Goal: Task Accomplishment & Management: Manage account settings

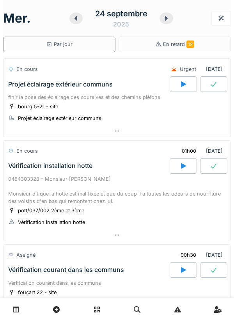
click at [18, 309] on icon at bounding box center [16, 309] width 7 height 7
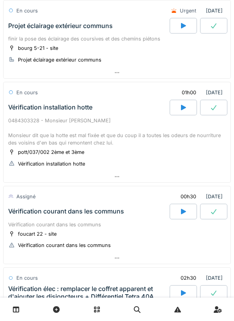
scroll to position [59, 0]
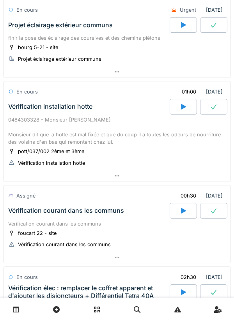
click at [20, 216] on div "Vérification courant dans les communs" at bounding box center [88, 211] width 163 height 16
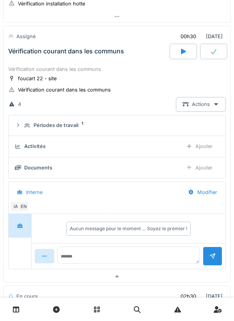
scroll to position [222, 0]
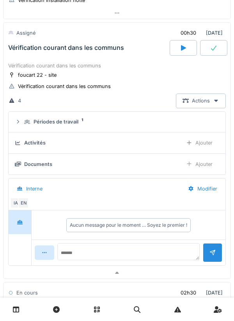
click at [28, 116] on summary "Périodes de travail 1" at bounding box center [117, 122] width 210 height 14
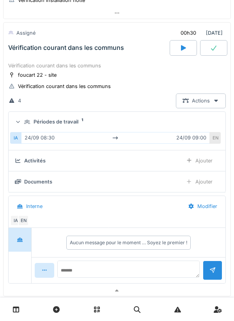
click at [27, 123] on icon at bounding box center [27, 122] width 6 height 5
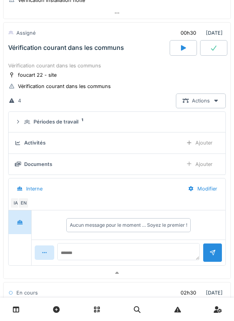
click at [23, 146] on div "Activités" at bounding box center [95, 142] width 161 height 7
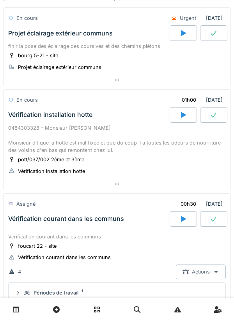
scroll to position [50, 0]
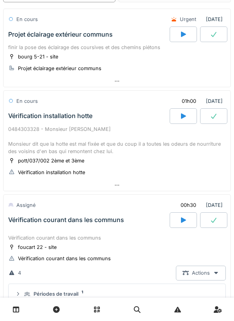
click at [19, 236] on div "Vérification courant dans les communs" at bounding box center [116, 237] width 217 height 7
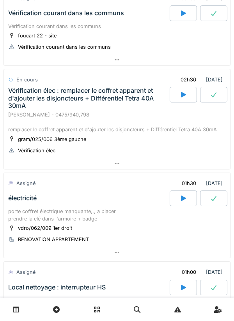
scroll to position [372, 0]
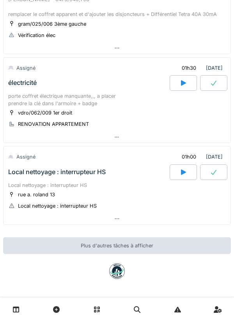
click at [180, 176] on div at bounding box center [183, 172] width 27 height 16
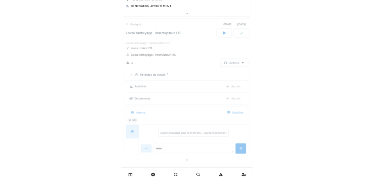
scroll to position [487, 0]
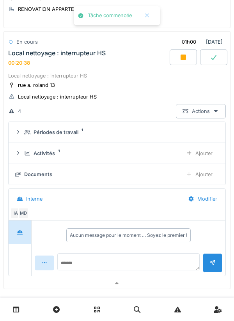
click at [24, 146] on div "Activités 1 Ajouter" at bounding box center [117, 153] width 204 height 14
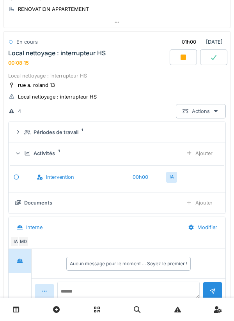
click at [201, 205] on div "Ajouter" at bounding box center [199, 203] width 40 height 14
click at [23, 154] on div "Activités 1 Ajouter" at bounding box center [117, 153] width 204 height 14
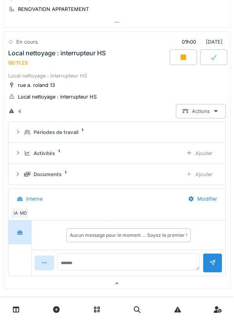
click at [25, 168] on div "Documents 1 Ajouter" at bounding box center [117, 174] width 204 height 14
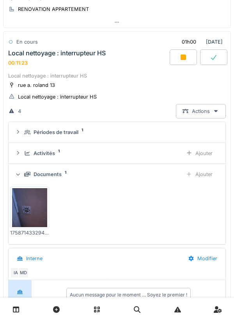
click at [211, 176] on div "Ajouter" at bounding box center [199, 174] width 40 height 14
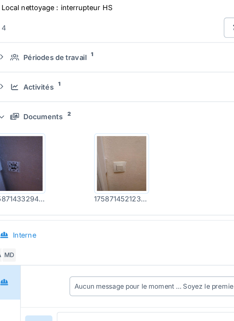
scroll to position [0, 0]
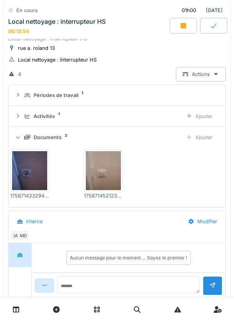
click at [30, 136] on icon at bounding box center [27, 137] width 6 height 5
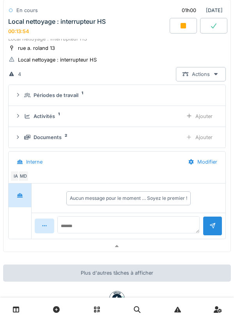
click at [26, 116] on icon at bounding box center [27, 116] width 5 height 4
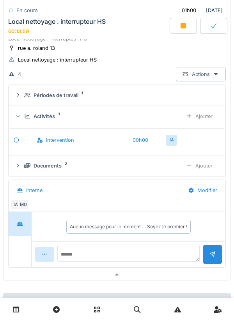
click at [22, 118] on div "Activités 1 Ajouter" at bounding box center [117, 116] width 204 height 14
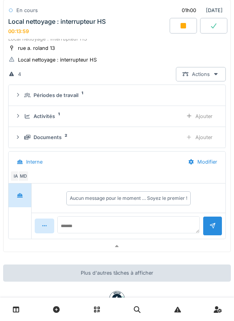
click at [23, 120] on div "Activités 1 Ajouter" at bounding box center [117, 116] width 204 height 14
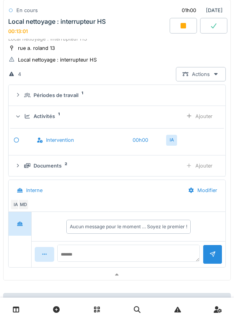
click at [193, 117] on div "Ajouter" at bounding box center [199, 116] width 40 height 14
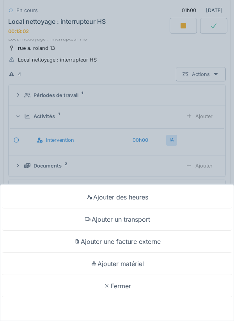
click at [160, 225] on div "Ajouter un transport" at bounding box center [117, 220] width 230 height 22
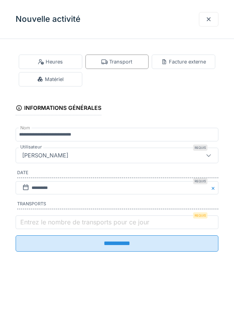
click at [125, 225] on label "Entrez le nombre de transports pour ce jour" at bounding box center [85, 221] width 132 height 9
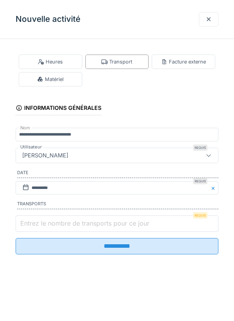
click at [125, 225] on input "Entrez le nombre de transports pour ce jour" at bounding box center [117, 224] width 203 height 16
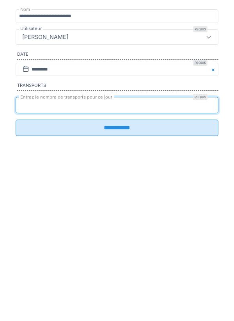
type input "*"
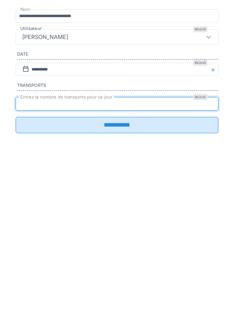
click at [165, 242] on input "**********" at bounding box center [117, 243] width 203 height 16
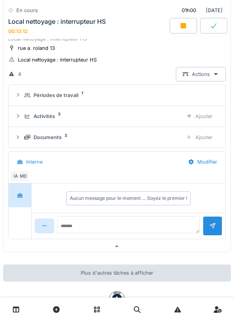
click at [25, 135] on icon at bounding box center [27, 137] width 6 height 5
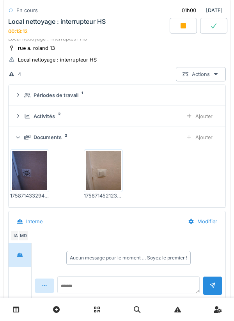
click at [25, 135] on icon at bounding box center [27, 137] width 6 height 5
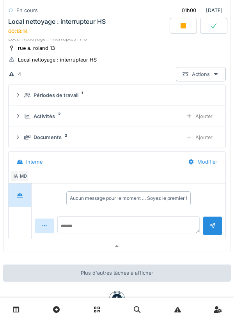
click at [29, 120] on div "Activités 2" at bounding box center [100, 116] width 152 height 7
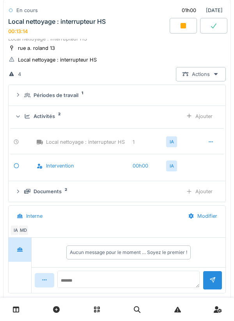
click at [206, 117] on div "Ajouter" at bounding box center [199, 116] width 40 height 14
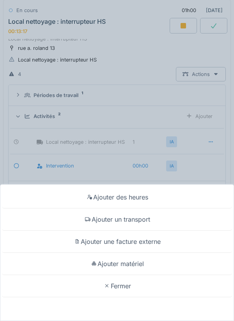
click at [155, 266] on div "Ajouter matériel" at bounding box center [117, 264] width 230 height 22
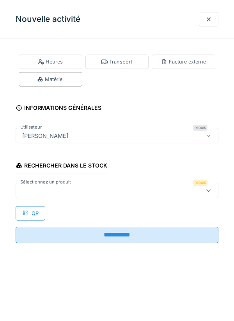
click at [165, 192] on div at bounding box center [104, 190] width 170 height 9
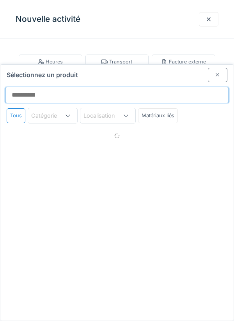
click at [171, 87] on input "Sélectionnez un produit" at bounding box center [117, 95] width 224 height 16
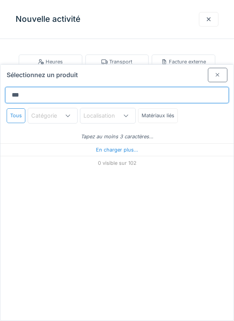
type input "****"
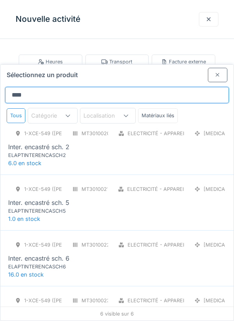
scroll to position [70, 0]
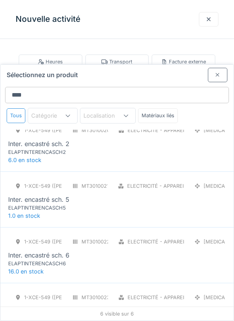
click at [22, 148] on div "ELAPTINTERENCASCH2" at bounding box center [55, 151] width 94 height 7
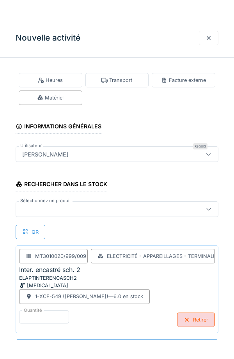
scroll to position [514, 0]
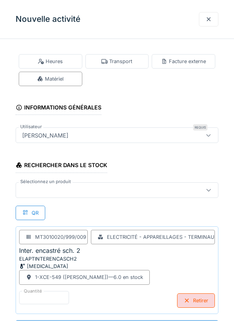
click at [143, 194] on div at bounding box center [117, 190] width 203 height 16
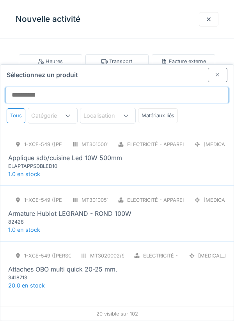
click at [143, 87] on input "Sélectionnez un produit" at bounding box center [117, 95] width 224 height 16
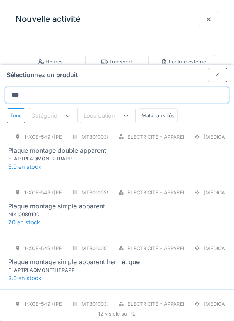
scroll to position [462, 0]
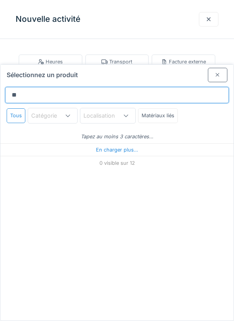
type input "*"
type input "***"
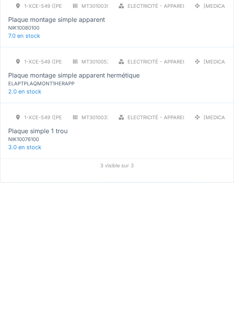
click at [22, 274] on div "NIK10076100" at bounding box center [55, 277] width 94 height 7
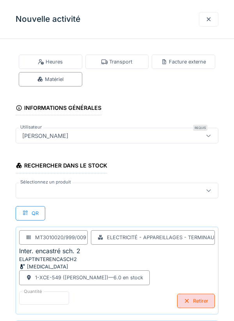
scroll to position [94, 0]
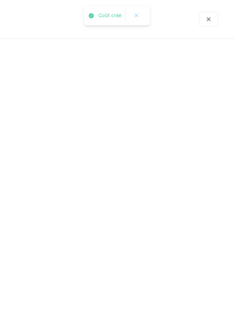
scroll to position [0, 0]
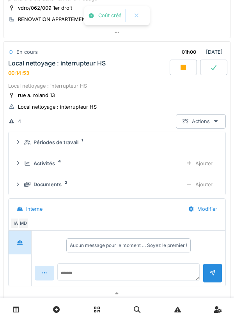
click at [24, 158] on div "Activités 4 Ajouter" at bounding box center [117, 163] width 204 height 14
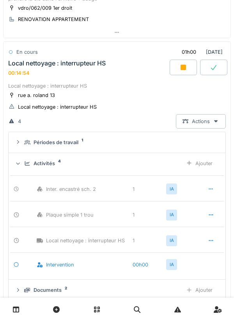
click at [24, 162] on div "Activités 4 Ajouter" at bounding box center [117, 163] width 204 height 14
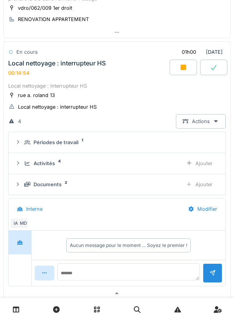
click at [27, 141] on icon at bounding box center [27, 142] width 6 height 5
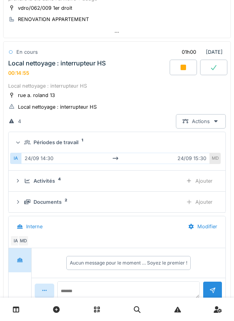
click at [27, 141] on icon at bounding box center [27, 142] width 6 height 5
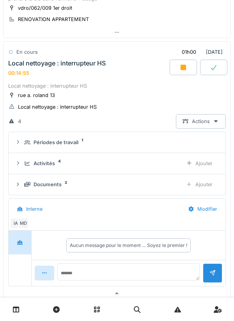
click at [25, 181] on div "Documents 2" at bounding box center [100, 184] width 152 height 7
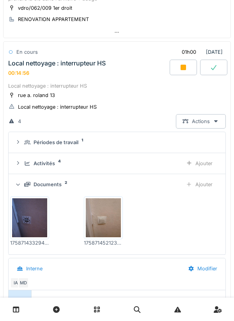
click at [27, 181] on div "Documents 2" at bounding box center [100, 184] width 152 height 7
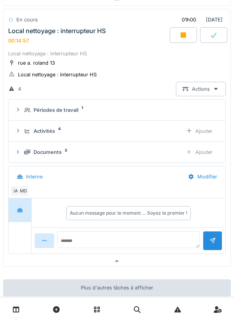
scroll to position [514, 0]
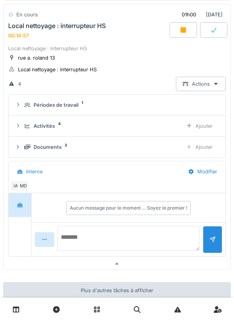
click at [76, 237] on textarea at bounding box center [128, 238] width 142 height 25
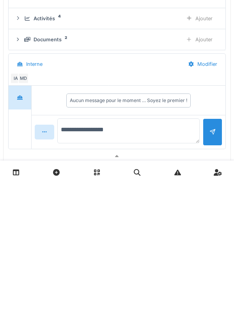
type textarea "**********"
click at [210, 274] on div at bounding box center [212, 265] width 19 height 19
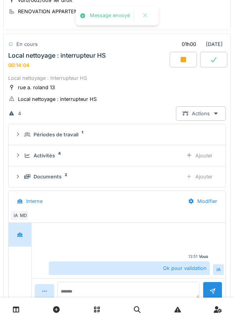
click at [180, 60] on icon at bounding box center [183, 60] width 8 height 6
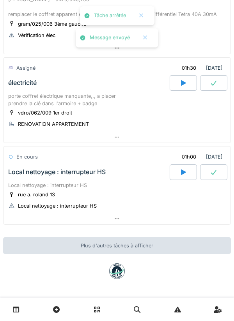
scroll to position [373, 0]
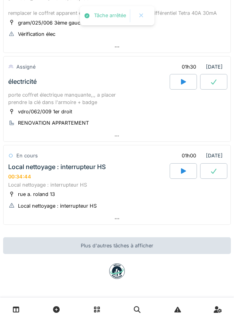
click at [216, 173] on icon at bounding box center [214, 171] width 8 height 6
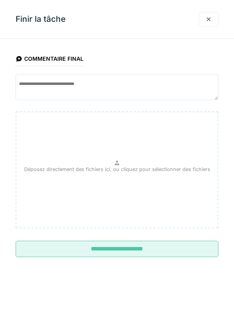
scroll to position [487, 0]
click at [55, 249] on input "**********" at bounding box center [117, 249] width 203 height 16
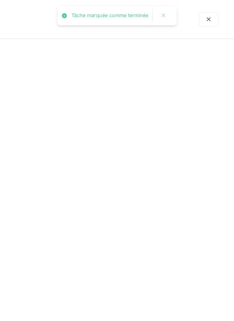
scroll to position [372, 0]
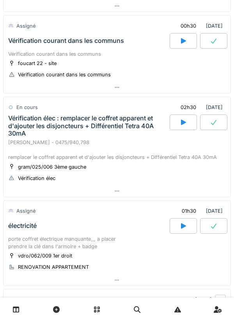
click at [27, 130] on div "Vérification élec : remplacer le coffret apparent et d'ajouter les disjoncteurs…" at bounding box center [88, 126] width 160 height 23
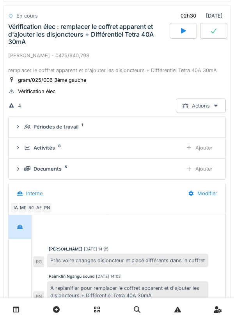
scroll to position [324, 0]
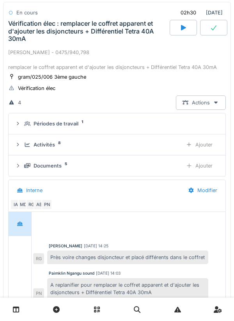
click at [19, 145] on icon at bounding box center [18, 144] width 6 height 5
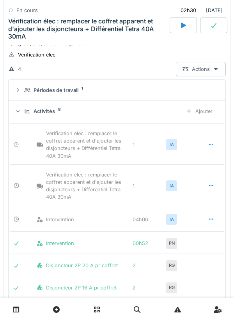
click at [25, 117] on div "Activités 8 Ajouter" at bounding box center [117, 111] width 204 height 14
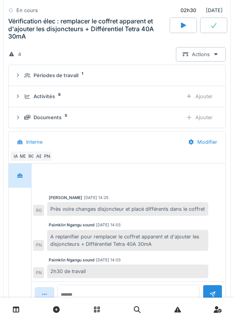
scroll to position [389, 0]
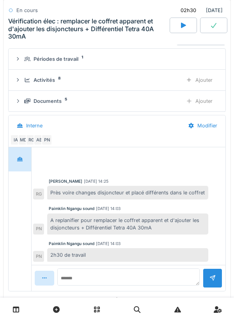
click at [20, 96] on div "Documents 5 Ajouter" at bounding box center [117, 101] width 204 height 14
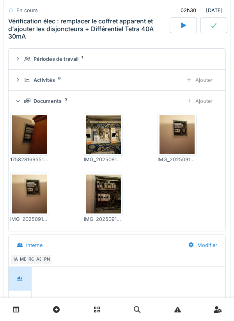
click at [209, 102] on div "Ajouter" at bounding box center [199, 101] width 40 height 14
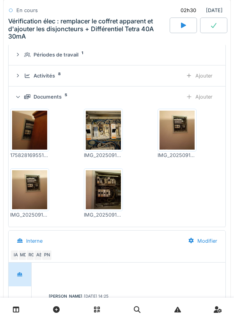
scroll to position [391, 0]
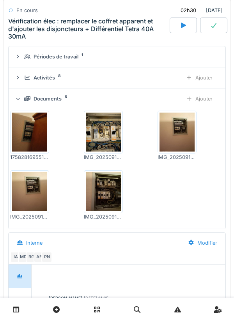
click at [205, 102] on div "Ajouter" at bounding box center [199, 99] width 40 height 14
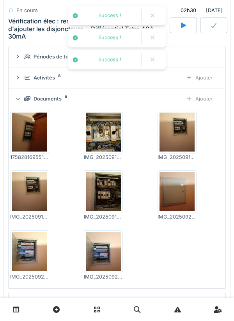
click at [23, 101] on div "Documents 8 Ajouter" at bounding box center [117, 99] width 204 height 14
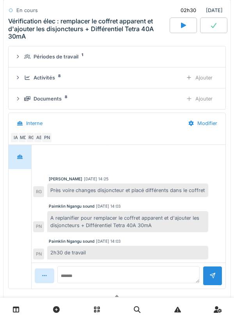
click at [27, 103] on div "Documents 8 Ajouter" at bounding box center [117, 99] width 204 height 14
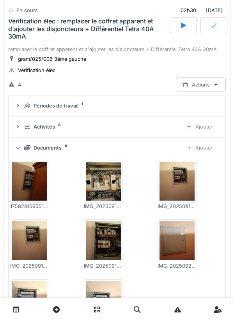
scroll to position [332, 0]
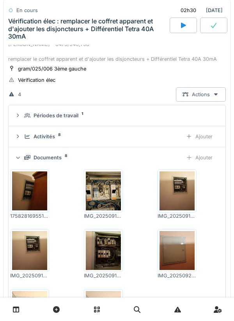
click at [25, 152] on div "Documents 8 Ajouter" at bounding box center [117, 157] width 204 height 14
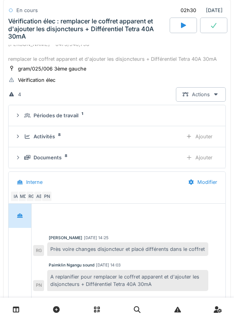
click at [24, 136] on icon at bounding box center [27, 136] width 6 height 5
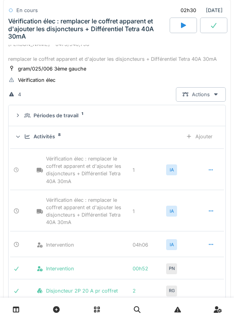
click at [25, 138] on icon at bounding box center [27, 136] width 6 height 5
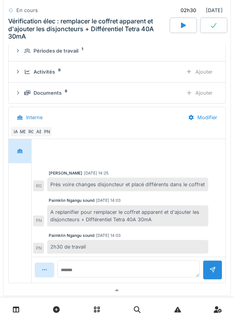
scroll to position [400, 0]
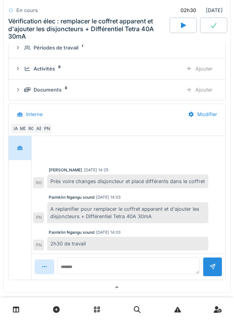
click at [21, 92] on div "Documents 8 Ajouter" at bounding box center [117, 90] width 204 height 14
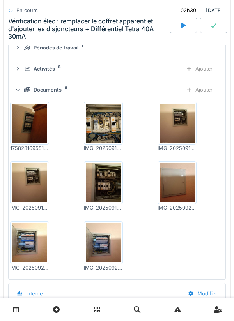
click at [21, 92] on div at bounding box center [17, 90] width 7 height 6
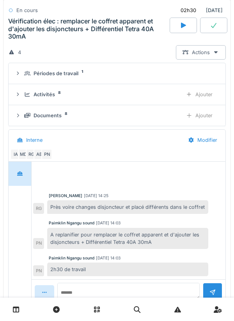
scroll to position [375, 0]
click at [27, 100] on div "Activités 8 Ajouter" at bounding box center [117, 94] width 204 height 14
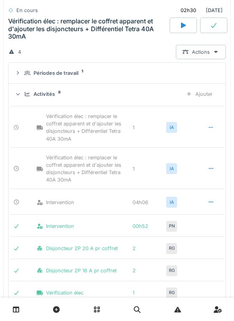
click at [207, 100] on div "Ajouter" at bounding box center [199, 94] width 40 height 14
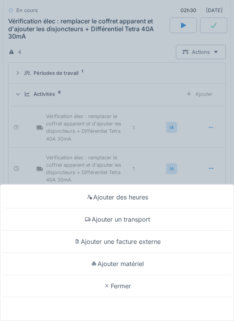
click at [163, 222] on div "Ajouter un transport" at bounding box center [117, 220] width 230 height 22
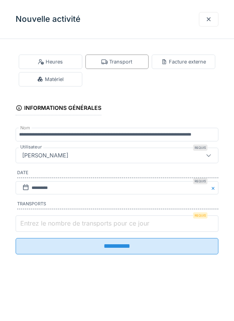
click at [159, 228] on input "Entrez le nombre de transports pour ce jour" at bounding box center [117, 224] width 203 height 16
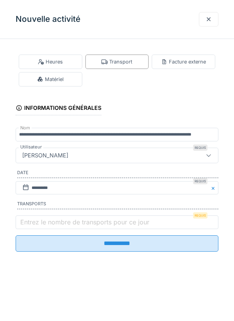
click at [204, 25] on div at bounding box center [208, 19] width 19 height 14
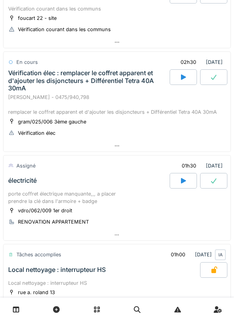
scroll to position [274, 0]
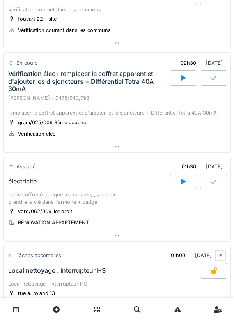
click at [118, 91] on div "Vérification élec : remplacer le coffret apparent et d'ajouter les disjoncteurs…" at bounding box center [88, 81] width 160 height 23
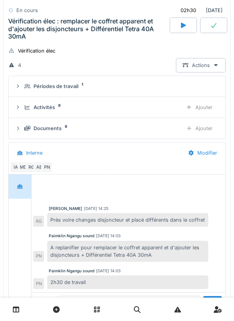
scroll to position [366, 0]
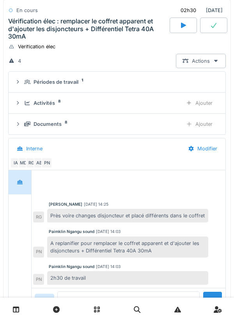
click at [55, 102] on div "Activités 8" at bounding box center [100, 102] width 152 height 7
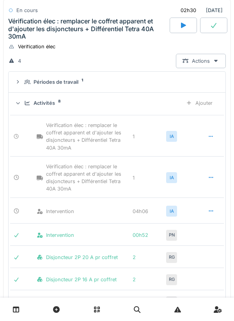
click at [209, 136] on icon at bounding box center [211, 136] width 6 height 5
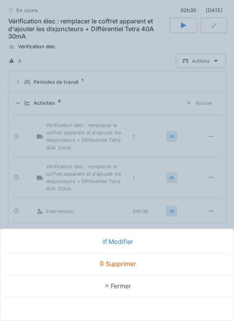
click at [161, 262] on div "Supprimer" at bounding box center [117, 264] width 230 height 22
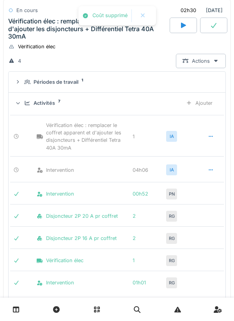
click at [207, 102] on div "Ajouter" at bounding box center [199, 103] width 40 height 14
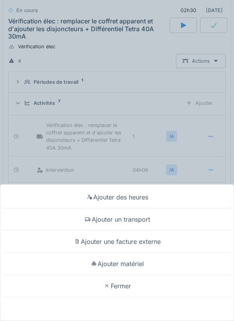
click at [169, 260] on div "Ajouter matériel" at bounding box center [117, 264] width 230 height 22
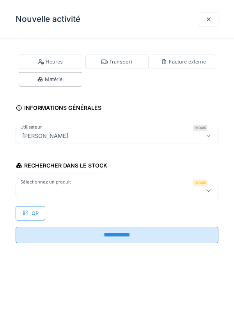
click at [163, 190] on div at bounding box center [104, 190] width 170 height 9
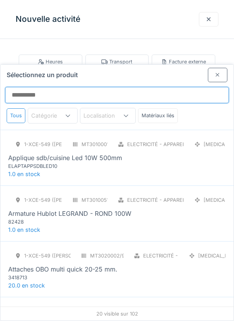
click at [169, 87] on input "Sélectionnez un produit" at bounding box center [117, 95] width 224 height 16
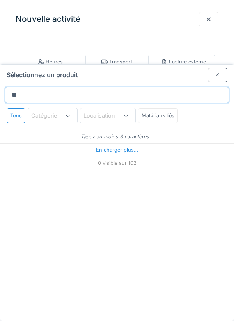
type input "***"
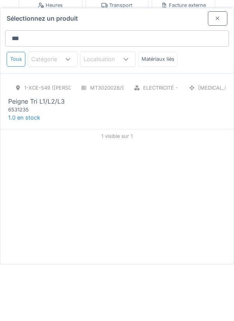
click at [204, 141] on div "1-XCE-549 (ROBERT) MT3020028/999/009 Electricité - Câbles PCE Peigne Tri L1/L2/…" at bounding box center [116, 158] width 233 height 56
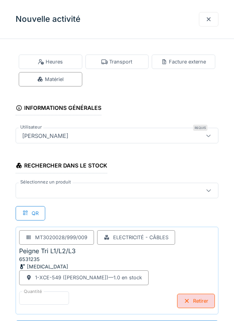
click at [171, 196] on div at bounding box center [117, 191] width 203 height 16
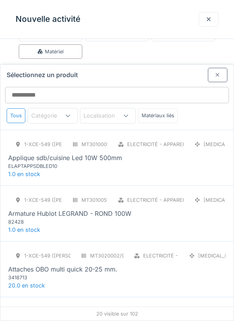
scroll to position [30, 0]
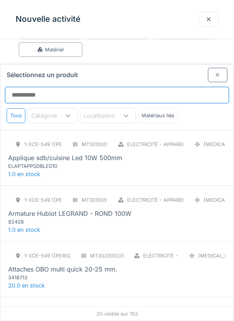
click at [169, 87] on input "Sélectionnez un produit" at bounding box center [117, 95] width 224 height 16
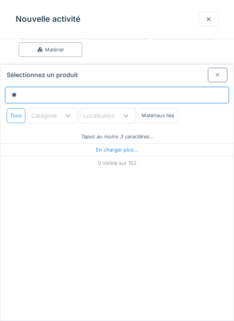
type input "***"
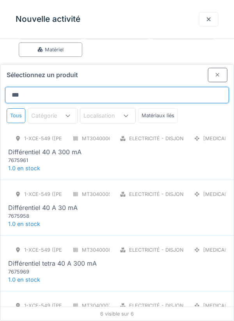
scroll to position [127, 0]
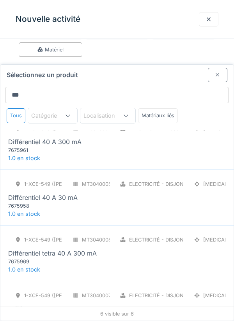
click at [180, 180] on div "Electricité - Disjoncteurs - coffrets" at bounding box center [182, 183] width 106 height 7
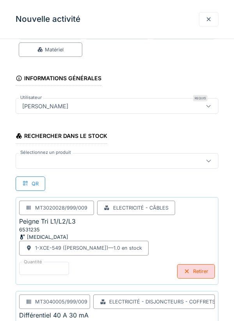
scroll to position [94, 0]
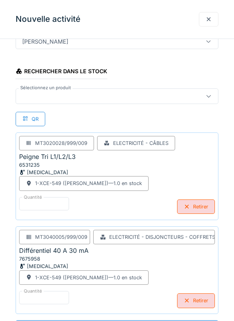
click at [208, 303] on div "Retirer" at bounding box center [196, 300] width 38 height 14
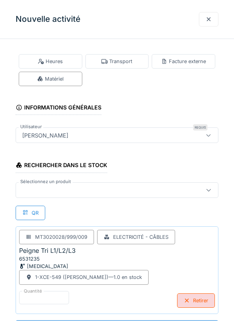
click at [178, 189] on div at bounding box center [104, 190] width 170 height 9
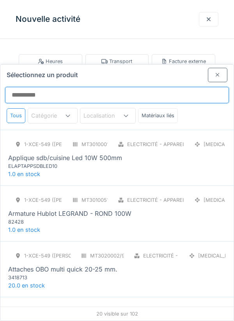
click at [180, 87] on input "Sélectionnez un produit" at bounding box center [117, 95] width 224 height 16
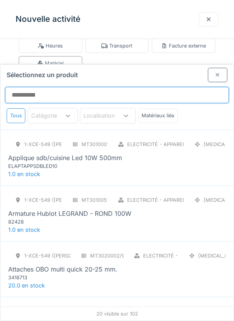
scroll to position [2, 0]
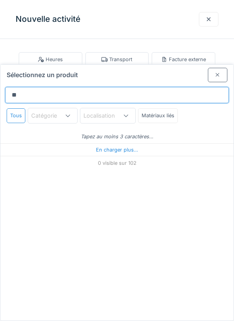
type input "***"
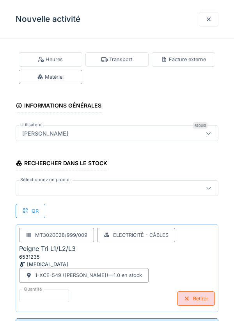
scroll to position [0, 0]
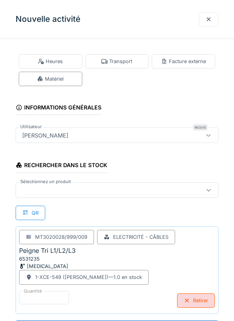
click at [176, 187] on div at bounding box center [104, 190] width 170 height 9
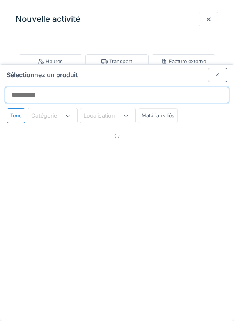
click at [169, 87] on input "Sélectionnez un produit" at bounding box center [117, 95] width 224 height 16
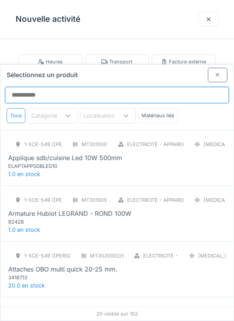
type input "*"
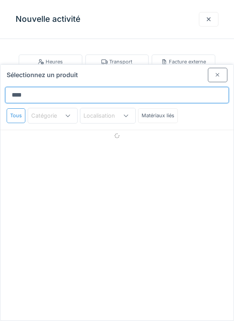
type input "*****"
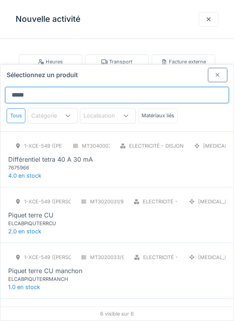
scroll to position [57, 0]
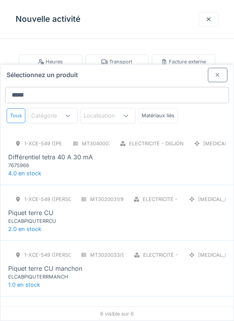
click at [19, 152] on div "Différentiel tetra 40 A 30 mA" at bounding box center [50, 156] width 85 height 9
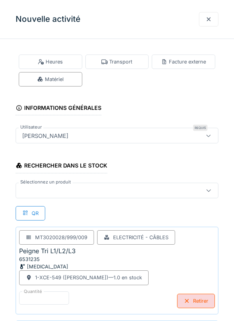
scroll to position [94, 0]
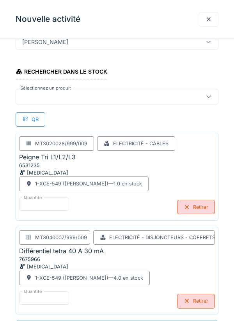
click at [31, 102] on div at bounding box center [117, 97] width 203 height 16
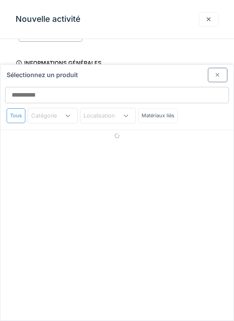
scroll to position [30, 0]
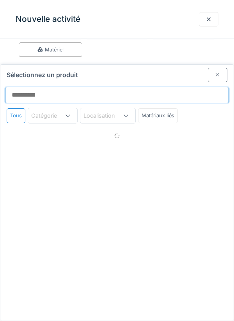
click at [21, 87] on input "Sélectionnez un produit" at bounding box center [117, 95] width 224 height 16
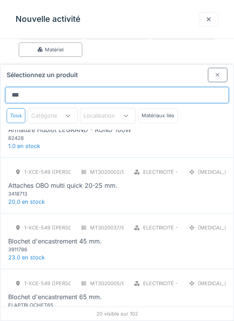
scroll to position [84, 0]
click at [29, 87] on input "***" at bounding box center [117, 95] width 224 height 16
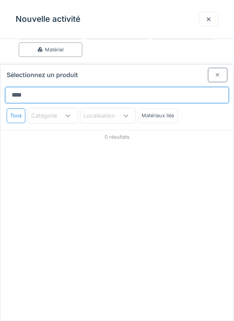
scroll to position [0, 0]
type input "*"
type input "***"
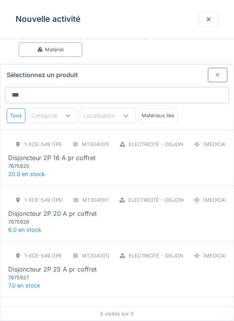
click at [23, 163] on div "7675925" at bounding box center [55, 166] width 94 height 7
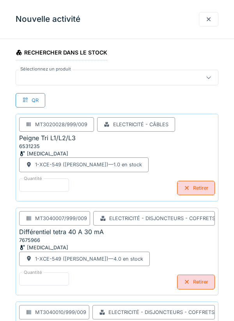
scroll to position [188, 0]
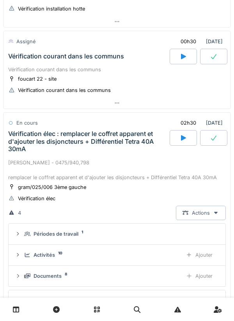
scroll to position [214, 0]
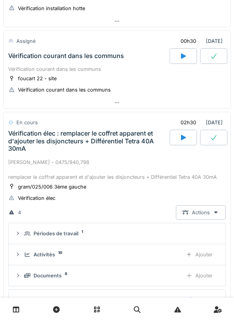
click at [107, 145] on div "Vérification élec : remplacer le coffret apparent et d'ajouter les disjoncteurs…" at bounding box center [88, 141] width 160 height 23
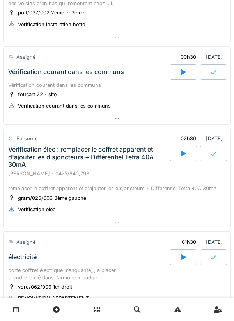
scroll to position [187, 0]
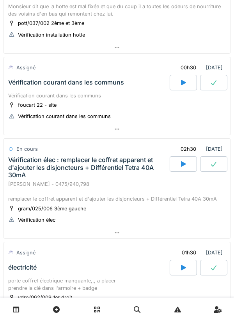
click at [113, 94] on div "Vérification courant dans les communs" at bounding box center [116, 95] width 217 height 7
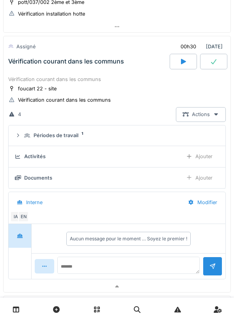
scroll to position [213, 0]
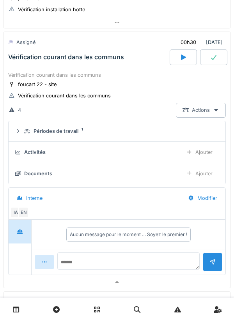
click at [175, 60] on div at bounding box center [183, 57] width 27 height 16
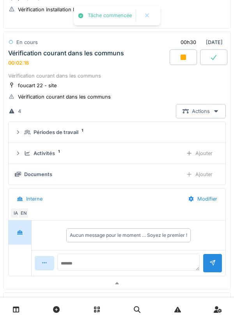
click at [16, 157] on div "Activités 1 Ajouter" at bounding box center [117, 153] width 204 height 14
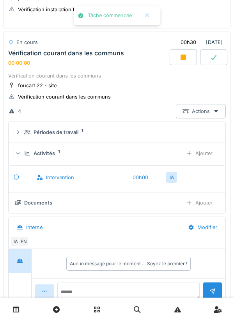
click at [205, 153] on div "Ajouter" at bounding box center [199, 153] width 40 height 14
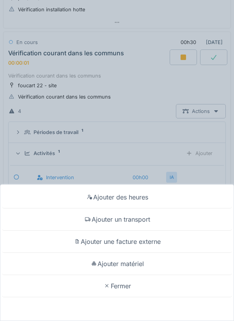
click at [155, 231] on div "Ajouter un transport" at bounding box center [117, 220] width 230 height 22
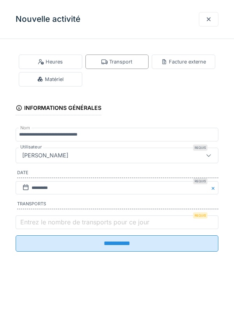
click at [37, 227] on label "Entrez le nombre de transports pour ce jour" at bounding box center [85, 221] width 132 height 9
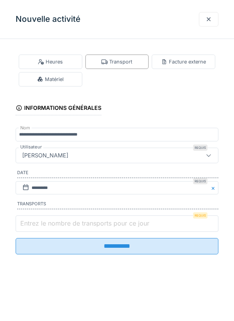
click at [37, 228] on input "Entrez le nombre de transports pour ce jour" at bounding box center [117, 224] width 203 height 16
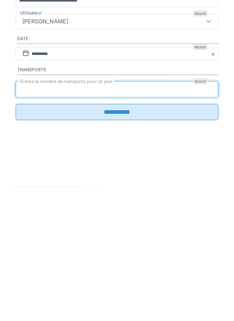
type input "*"
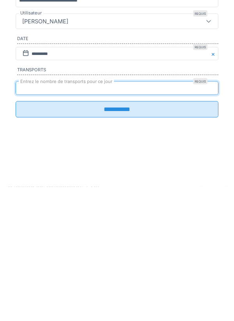
click at [202, 251] on input "**********" at bounding box center [117, 243] width 203 height 16
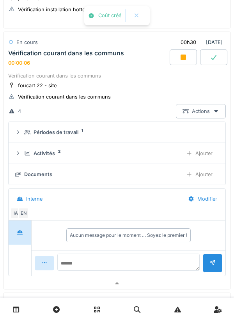
click at [23, 150] on div "Activités 2 Ajouter" at bounding box center [117, 153] width 204 height 14
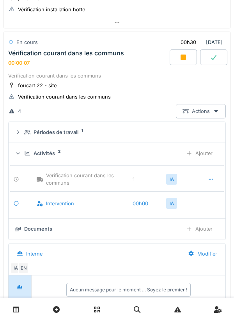
click at [25, 158] on div "Activités 2 Ajouter" at bounding box center [117, 153] width 204 height 14
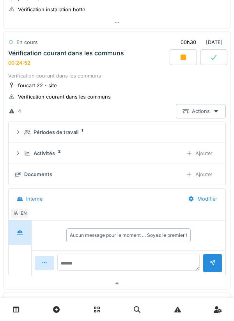
click at [25, 154] on icon at bounding box center [27, 153] width 5 height 4
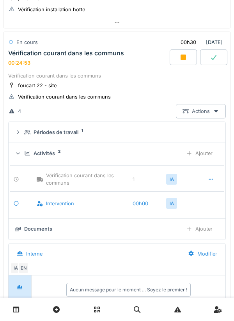
click at [205, 156] on div "Ajouter" at bounding box center [199, 153] width 40 height 14
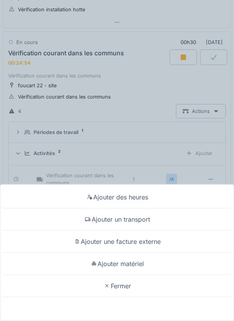
click at [23, 142] on div "Ajouter des heures Ajouter un transport Ajouter une facture externe Ajouter mat…" at bounding box center [117, 160] width 234 height 321
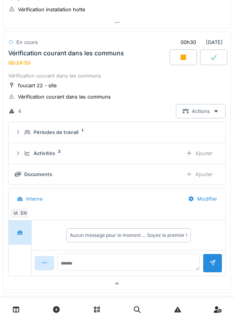
click at [202, 196] on div "Modifier" at bounding box center [202, 199] width 42 height 14
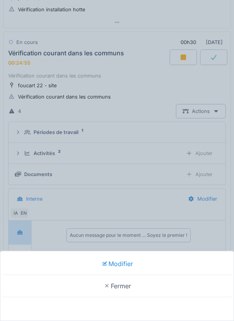
click at [24, 172] on div "Modifier Fermer" at bounding box center [117, 160] width 234 height 321
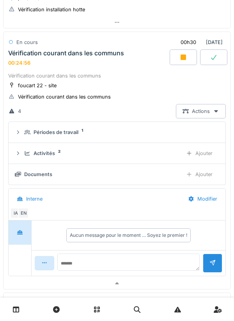
click at [203, 174] on div "Ajouter" at bounding box center [199, 174] width 40 height 14
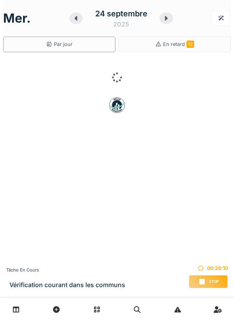
click at [171, 21] on div at bounding box center [165, 18] width 13 height 12
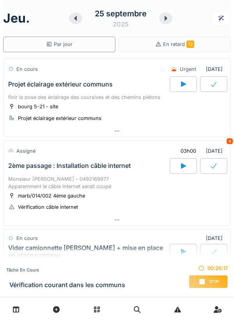
click at [164, 20] on icon at bounding box center [166, 18] width 8 height 6
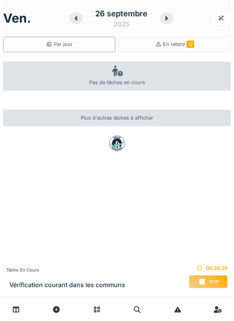
click at [74, 19] on icon at bounding box center [76, 18] width 8 height 6
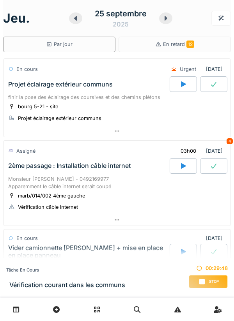
click at [210, 283] on span "Stop" at bounding box center [214, 281] width 10 height 5
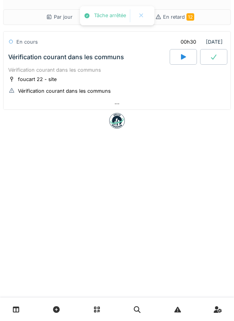
click at [28, 65] on div "Vérification courant dans les communs" at bounding box center [88, 57] width 163 height 16
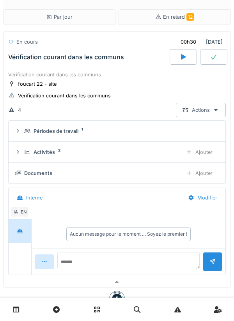
click at [26, 151] on icon at bounding box center [27, 152] width 6 height 5
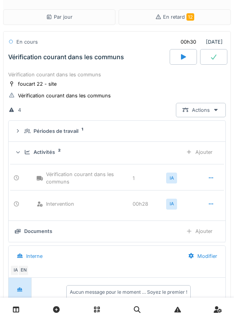
click at [31, 146] on div "Activités 2 Ajouter" at bounding box center [117, 152] width 204 height 14
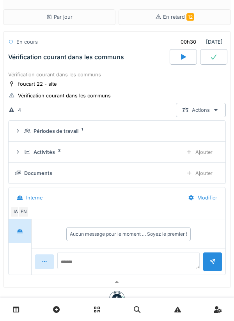
scroll to position [28, 0]
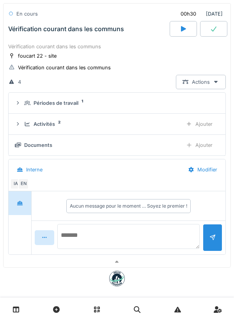
click at [157, 231] on textarea at bounding box center [128, 236] width 142 height 25
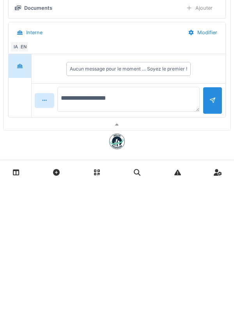
type textarea "**********"
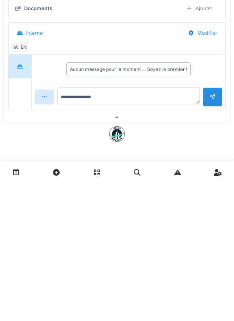
click at [214, 237] on div at bounding box center [212, 233] width 6 height 7
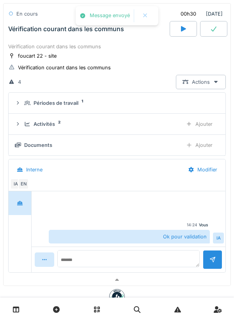
click at [19, 123] on icon at bounding box center [18, 124] width 6 height 5
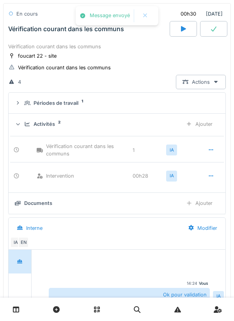
click at [21, 123] on icon at bounding box center [18, 124] width 5 height 6
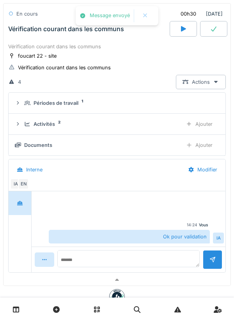
click at [205, 144] on div "Ajouter" at bounding box center [199, 145] width 40 height 14
click at [21, 146] on div "Documents" at bounding box center [95, 144] width 161 height 7
click at [19, 120] on div at bounding box center [18, 123] width 6 height 7
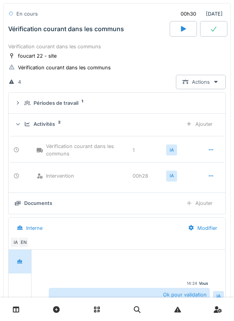
click at [20, 120] on div "Activités 2 Ajouter" at bounding box center [117, 124] width 204 height 14
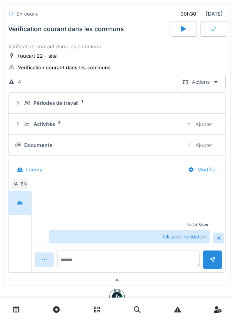
click at [21, 138] on div "Documents Ajouter" at bounding box center [117, 145] width 204 height 14
click at [19, 139] on div "Documents Ajouter" at bounding box center [117, 145] width 204 height 14
click at [19, 140] on div "Documents Ajouter" at bounding box center [117, 145] width 204 height 14
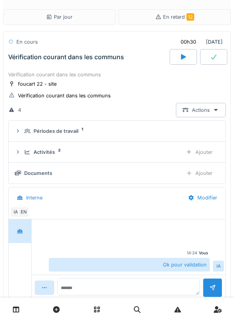
click at [28, 62] on div "Vérification courant dans les communs" at bounding box center [88, 57] width 163 height 16
